Goal: Task Accomplishment & Management: Complete application form

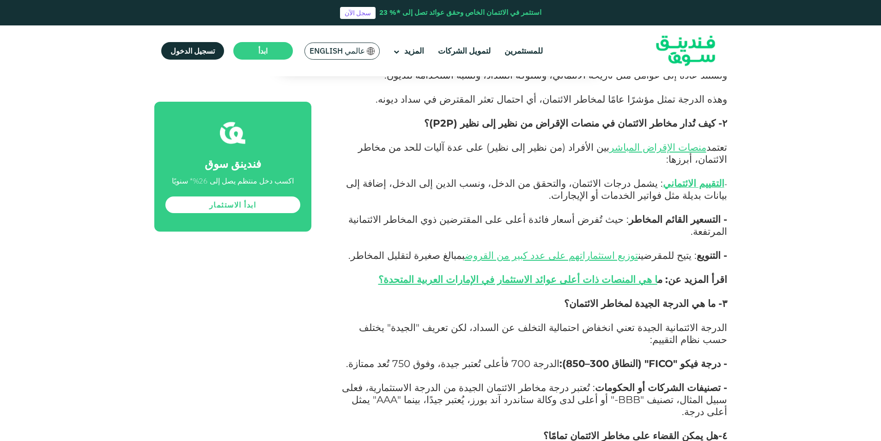
scroll to position [1935, 0]
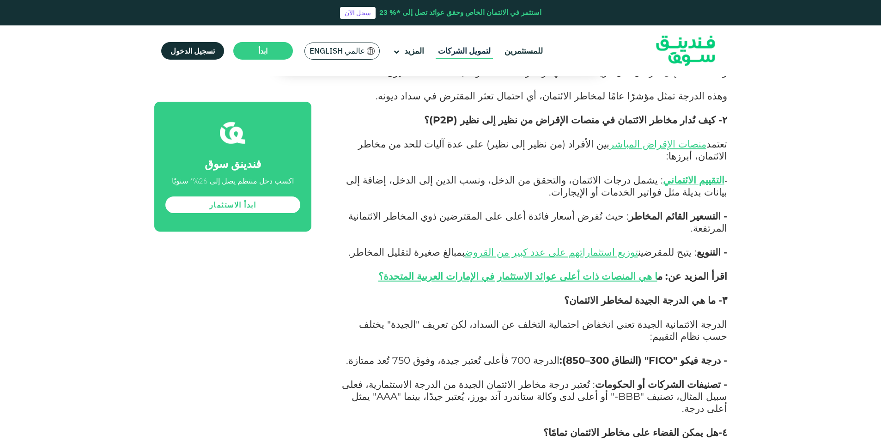
click at [463, 52] on link "لتمويل الشركات" at bounding box center [464, 50] width 57 height 15
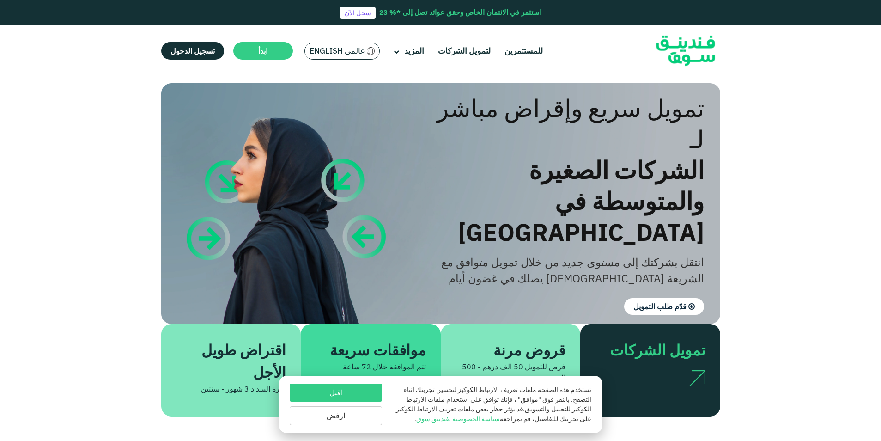
click at [345, 415] on button "ارفض" at bounding box center [336, 415] width 92 height 19
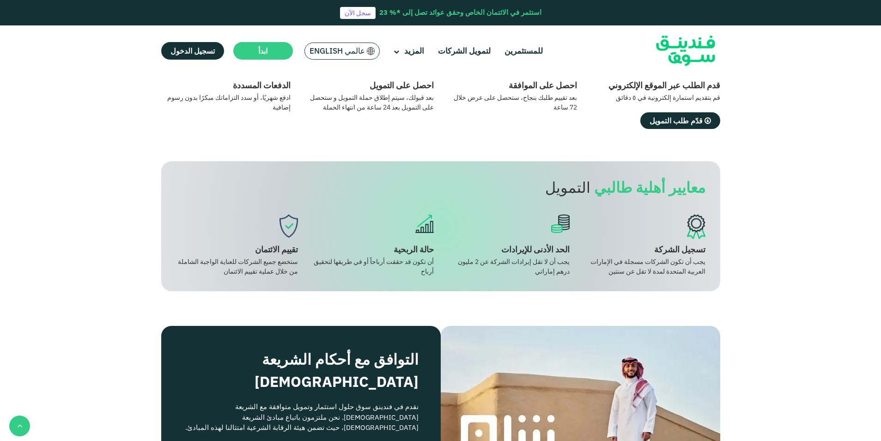
scroll to position [588, 0]
